Goal: Information Seeking & Learning: Check status

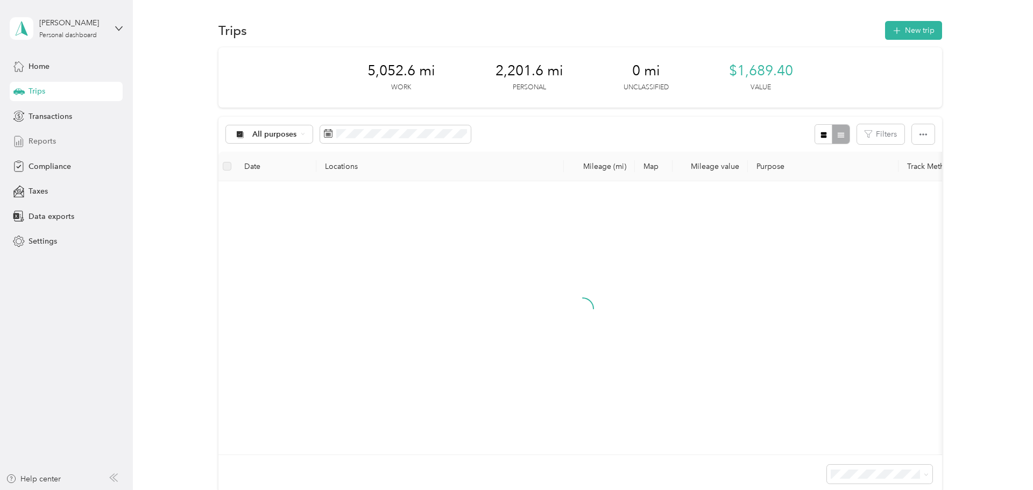
click at [105, 144] on div "Reports" at bounding box center [66, 141] width 113 height 19
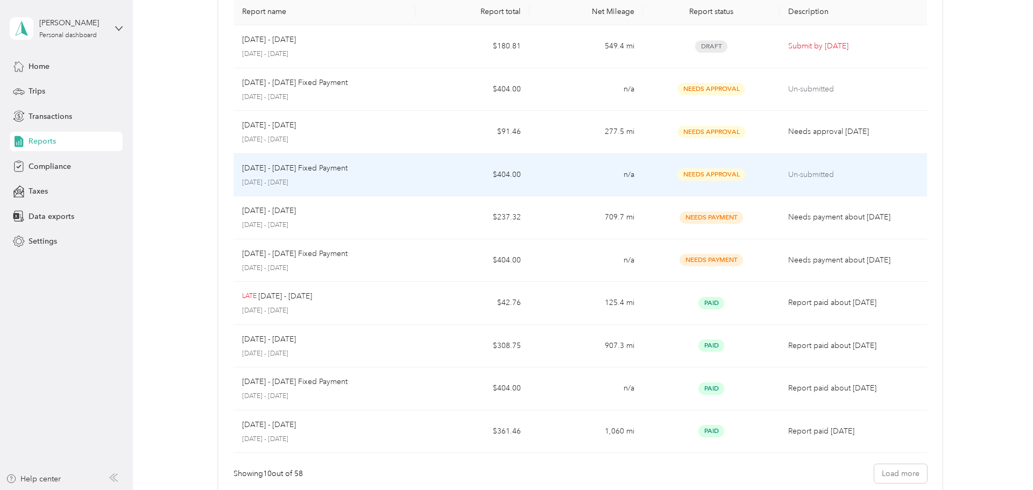
scroll to position [88, 0]
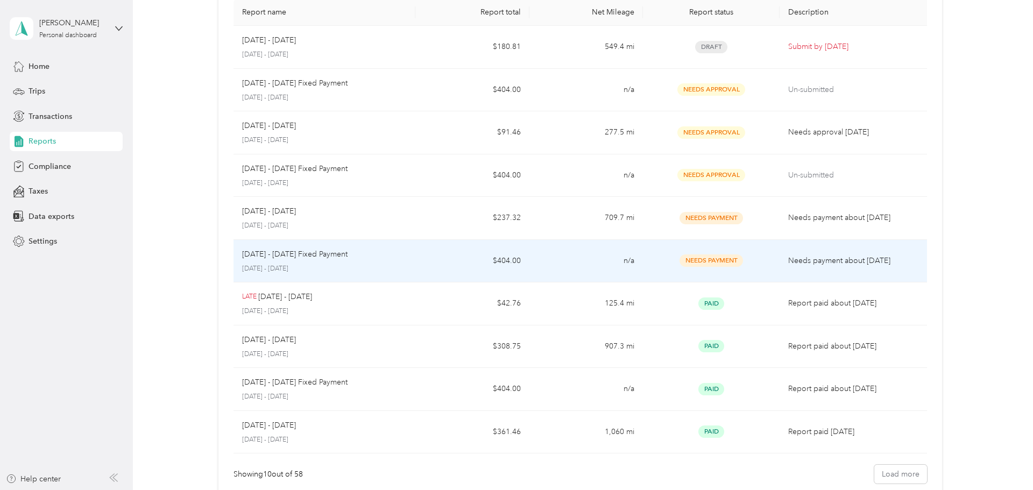
click at [460, 255] on td "$404.00" at bounding box center [472, 261] width 114 height 43
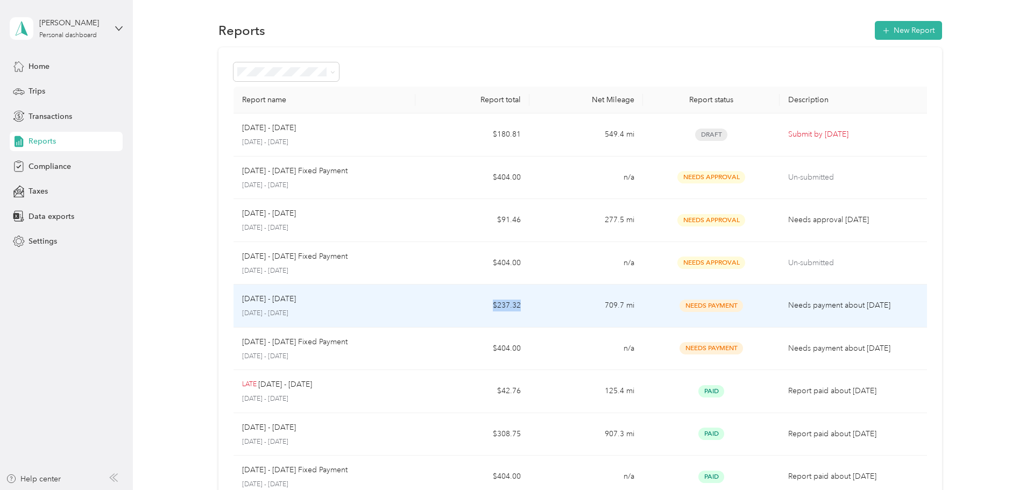
drag, startPoint x: 527, startPoint y: 306, endPoint x: 489, endPoint y: 307, distance: 37.7
click at [489, 307] on td "$237.32" at bounding box center [472, 306] width 114 height 43
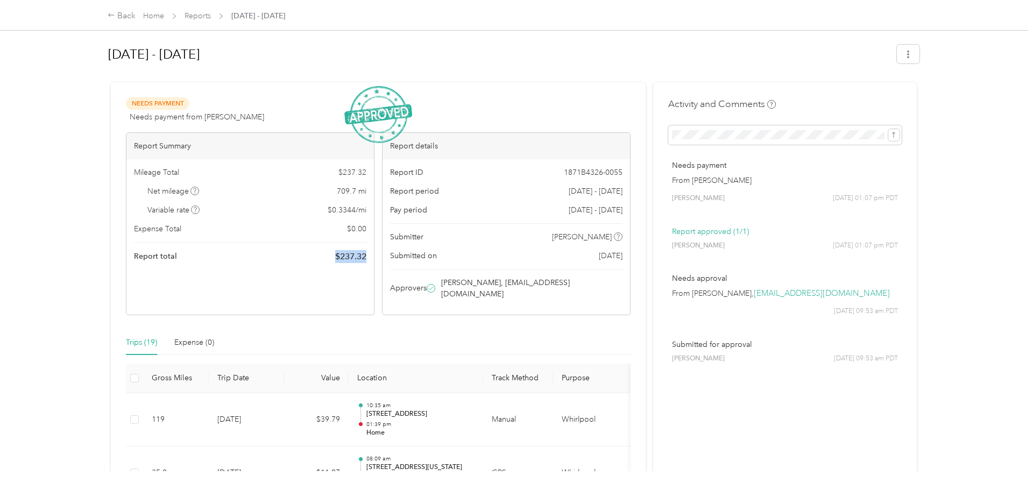
drag, startPoint x: 373, startPoint y: 254, endPoint x: 327, endPoint y: 252, distance: 46.3
click at [327, 252] on div "Mileage Total $ 237.32 Net mileage 709.7 mi Variable rate $ 0.3344 / mi Expense…" at bounding box center [249, 214] width 247 height 111
copy span "$ 237.32"
click at [669, 55] on h1 "[DATE] - [DATE]" at bounding box center [498, 54] width 781 height 26
click at [195, 18] on link "Reports" at bounding box center [197, 15] width 26 height 9
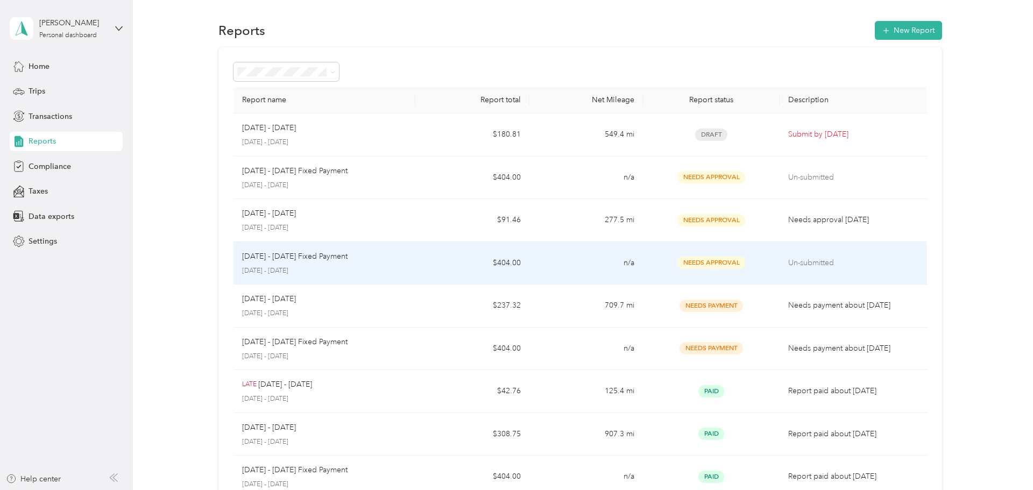
click at [340, 264] on div "[DATE] - [DATE] Fixed Payment [DATE] - [DATE]" at bounding box center [324, 263] width 165 height 25
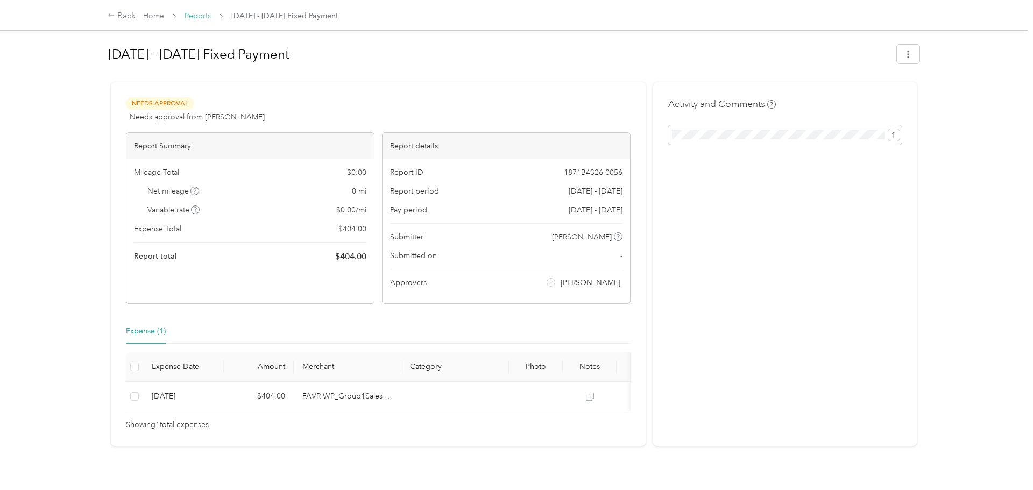
click at [208, 14] on link "Reports" at bounding box center [197, 15] width 26 height 9
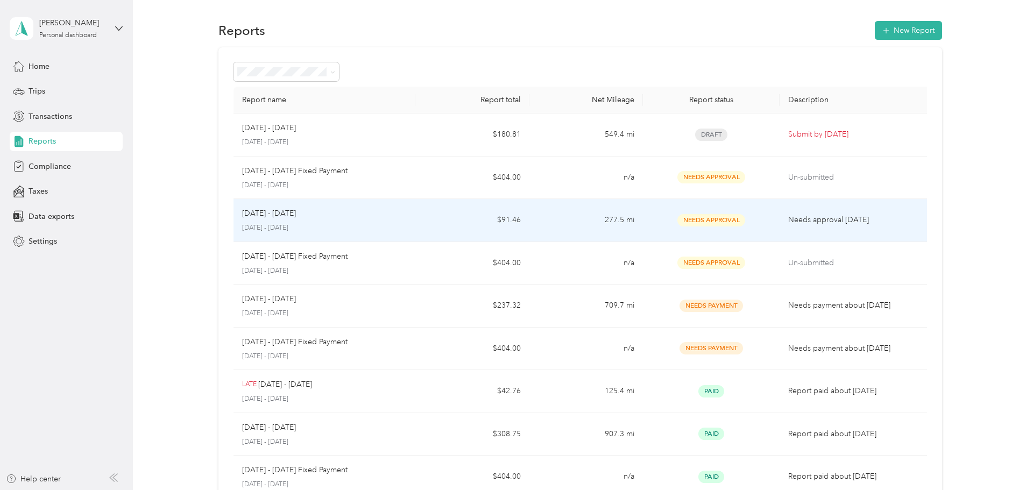
click at [408, 213] on td "[DATE] - [DATE] [DATE] - [DATE]" at bounding box center [324, 220] width 182 height 43
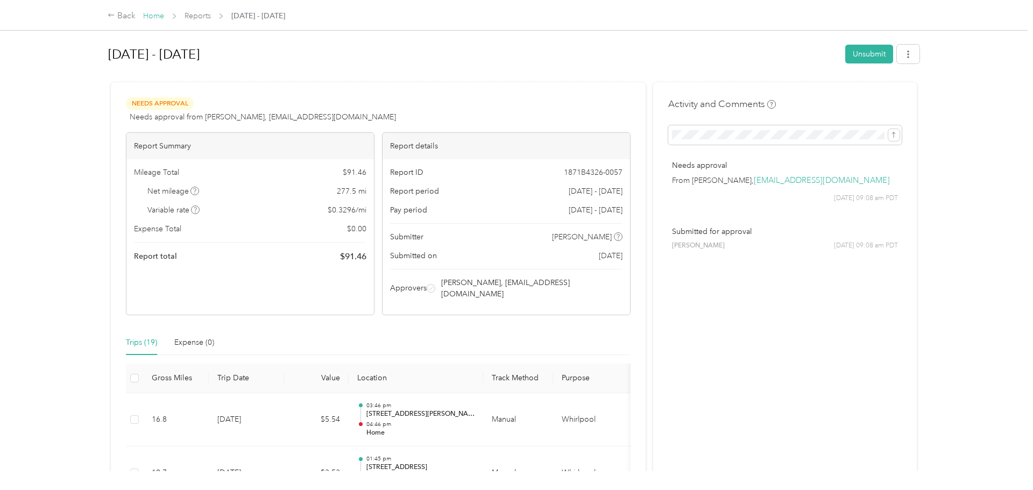
click at [154, 18] on link "Home" at bounding box center [153, 15] width 21 height 9
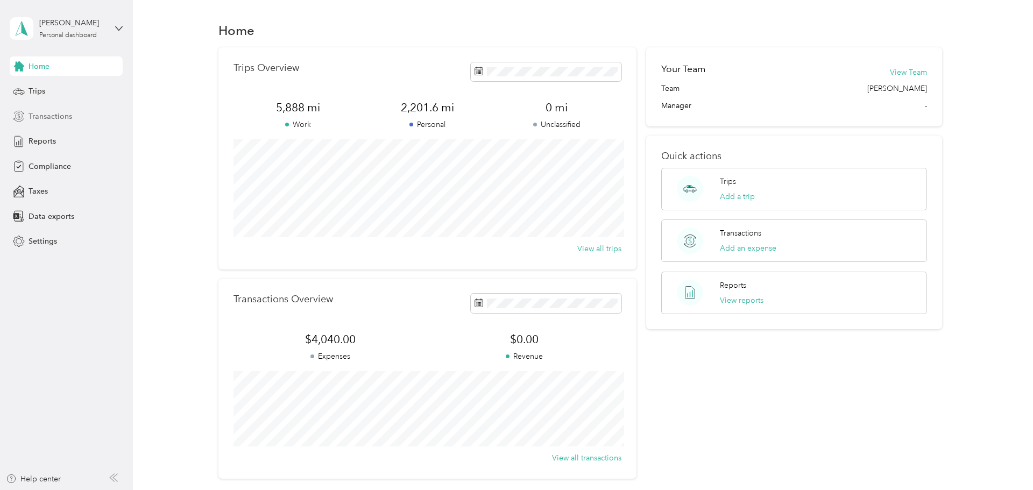
click at [75, 123] on div "Transactions" at bounding box center [66, 115] width 113 height 19
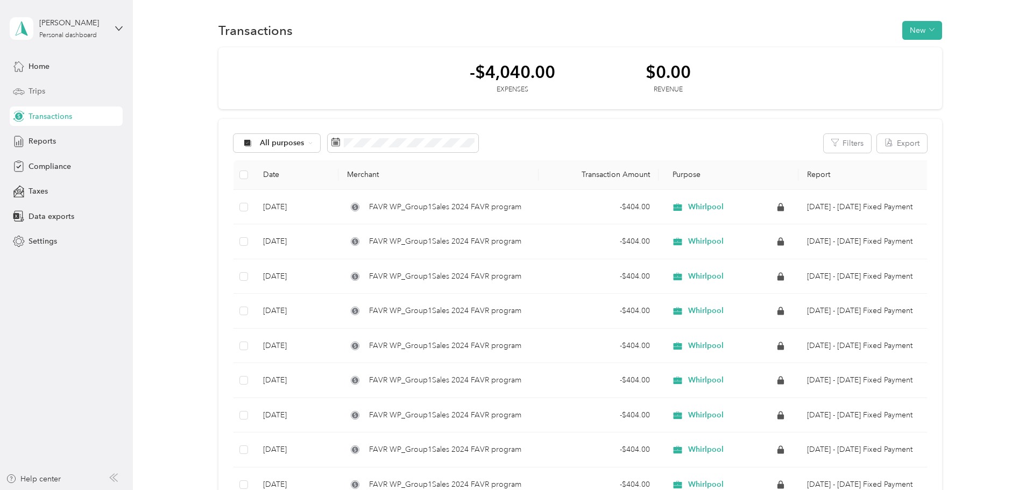
click at [87, 96] on div "Trips" at bounding box center [66, 91] width 113 height 19
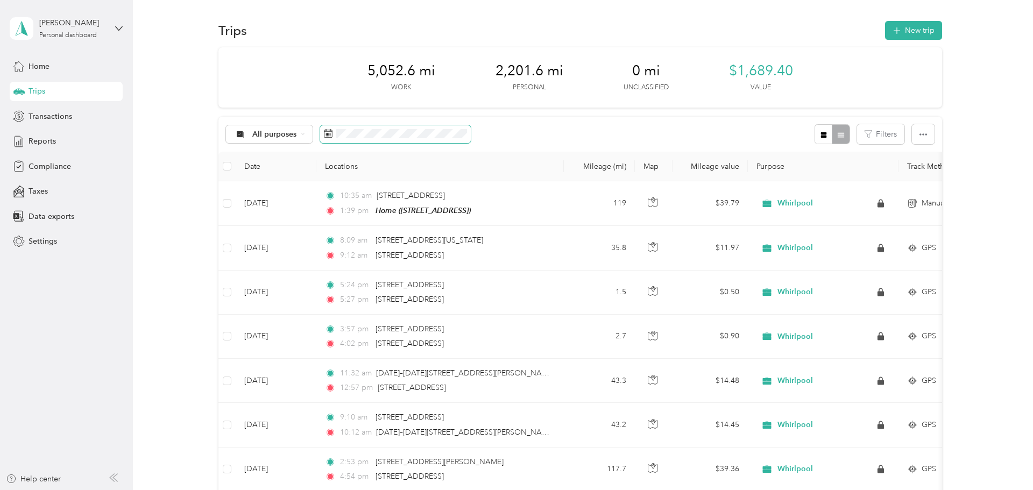
click at [387, 139] on span at bounding box center [395, 134] width 151 height 18
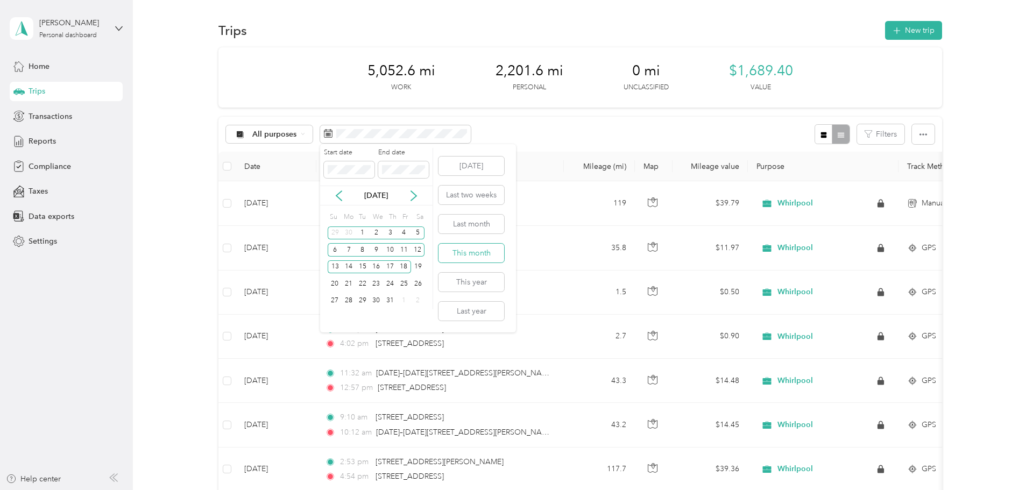
click at [459, 253] on button "This month" at bounding box center [471, 253] width 66 height 19
